Goal: Transaction & Acquisition: Purchase product/service

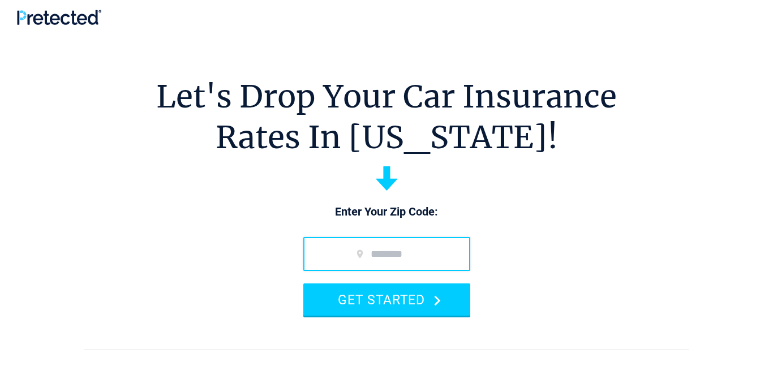
click at [374, 252] on input "zip code" at bounding box center [386, 254] width 167 height 34
type input "*****"
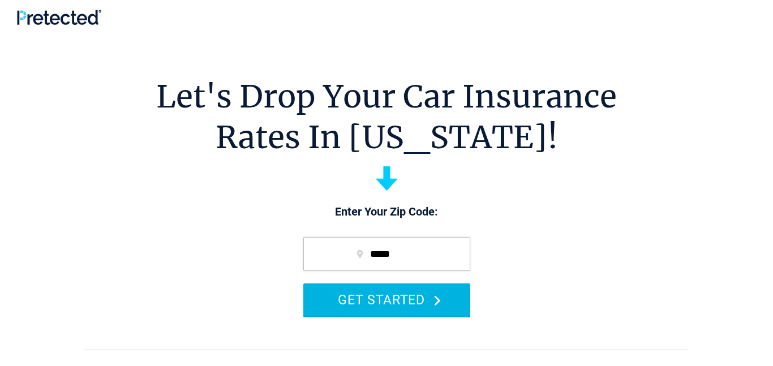
click at [387, 298] on button "GET STARTED" at bounding box center [386, 300] width 167 height 32
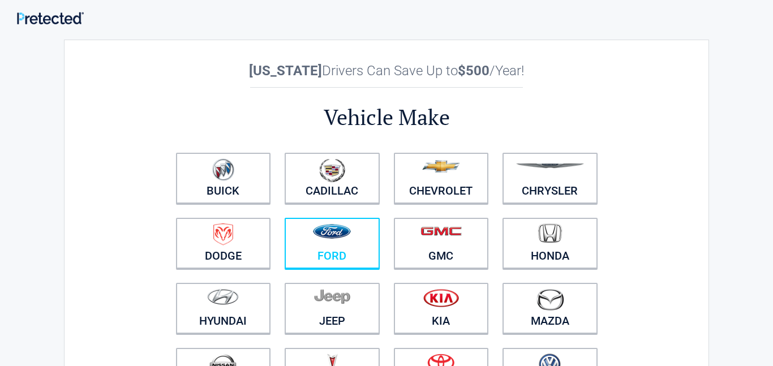
click at [337, 240] on figure at bounding box center [333, 236] width 82 height 25
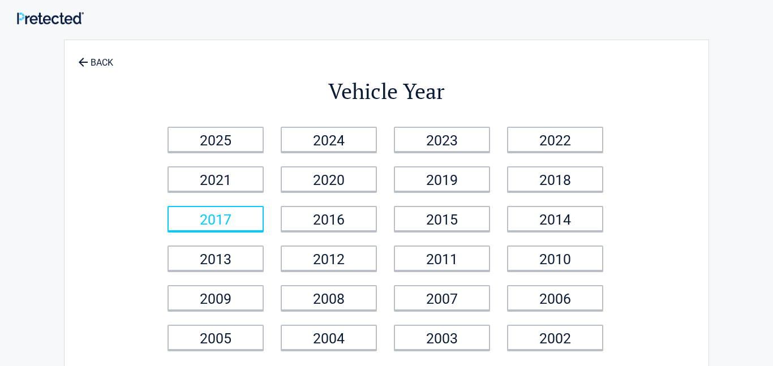
click at [229, 216] on link "2017" at bounding box center [216, 218] width 96 height 25
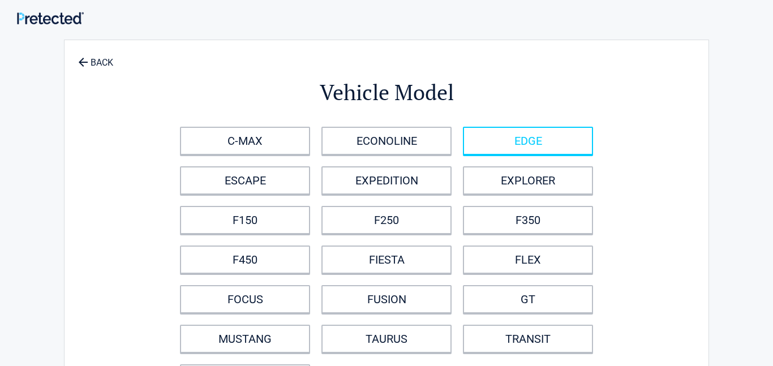
click at [525, 140] on link "EDGE" at bounding box center [528, 141] width 130 height 28
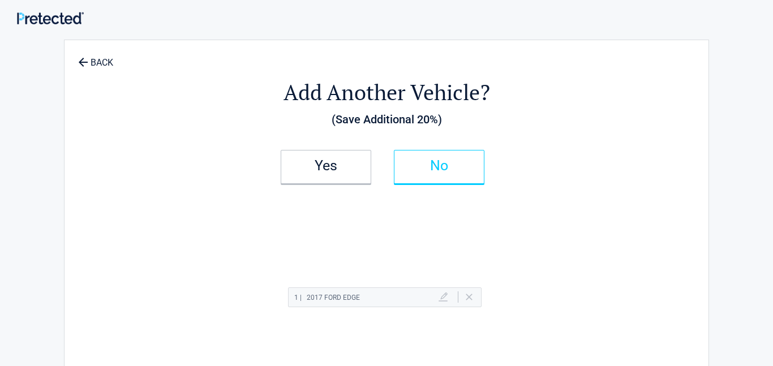
click at [439, 164] on h2 "No" at bounding box center [439, 166] width 67 height 8
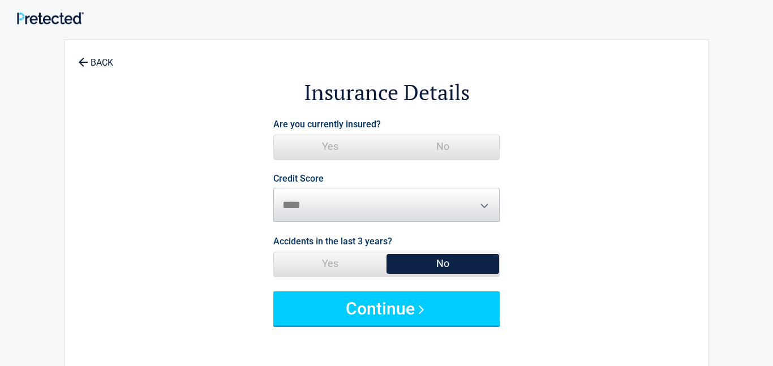
click at [333, 148] on span "Yes" at bounding box center [330, 146] width 113 height 23
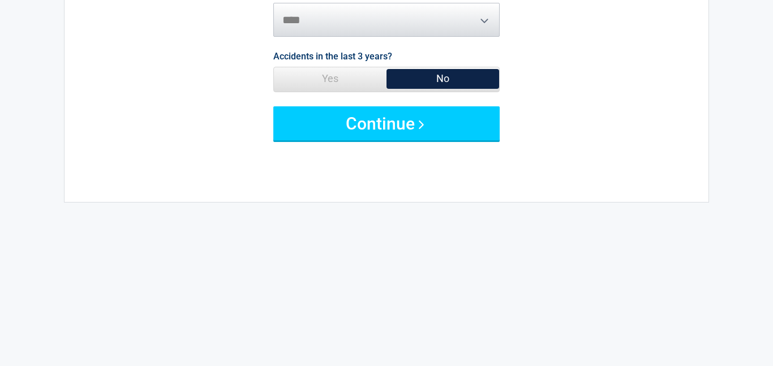
scroll to position [247, 0]
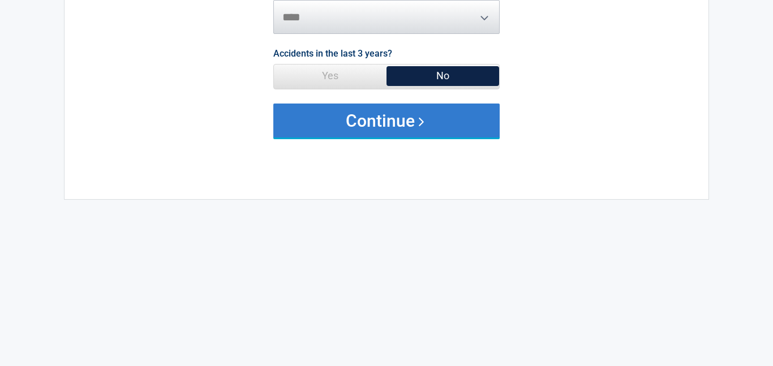
click at [377, 121] on button "Continue" at bounding box center [386, 121] width 226 height 34
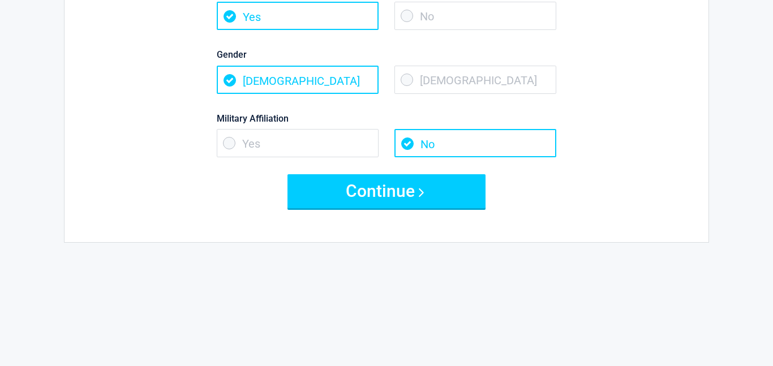
scroll to position [220, 0]
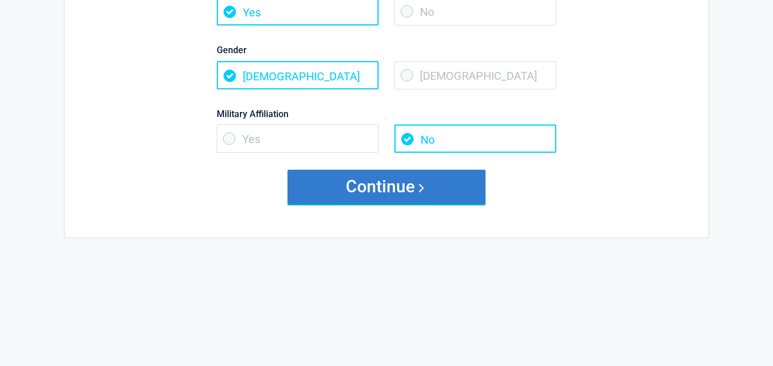
click at [383, 186] on button "Continue" at bounding box center [387, 187] width 198 height 34
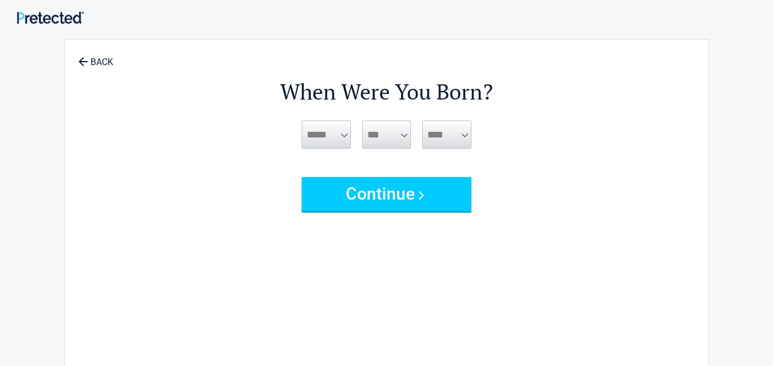
scroll to position [0, 0]
